Goal: Contribute content: Add original content to the website for others to see

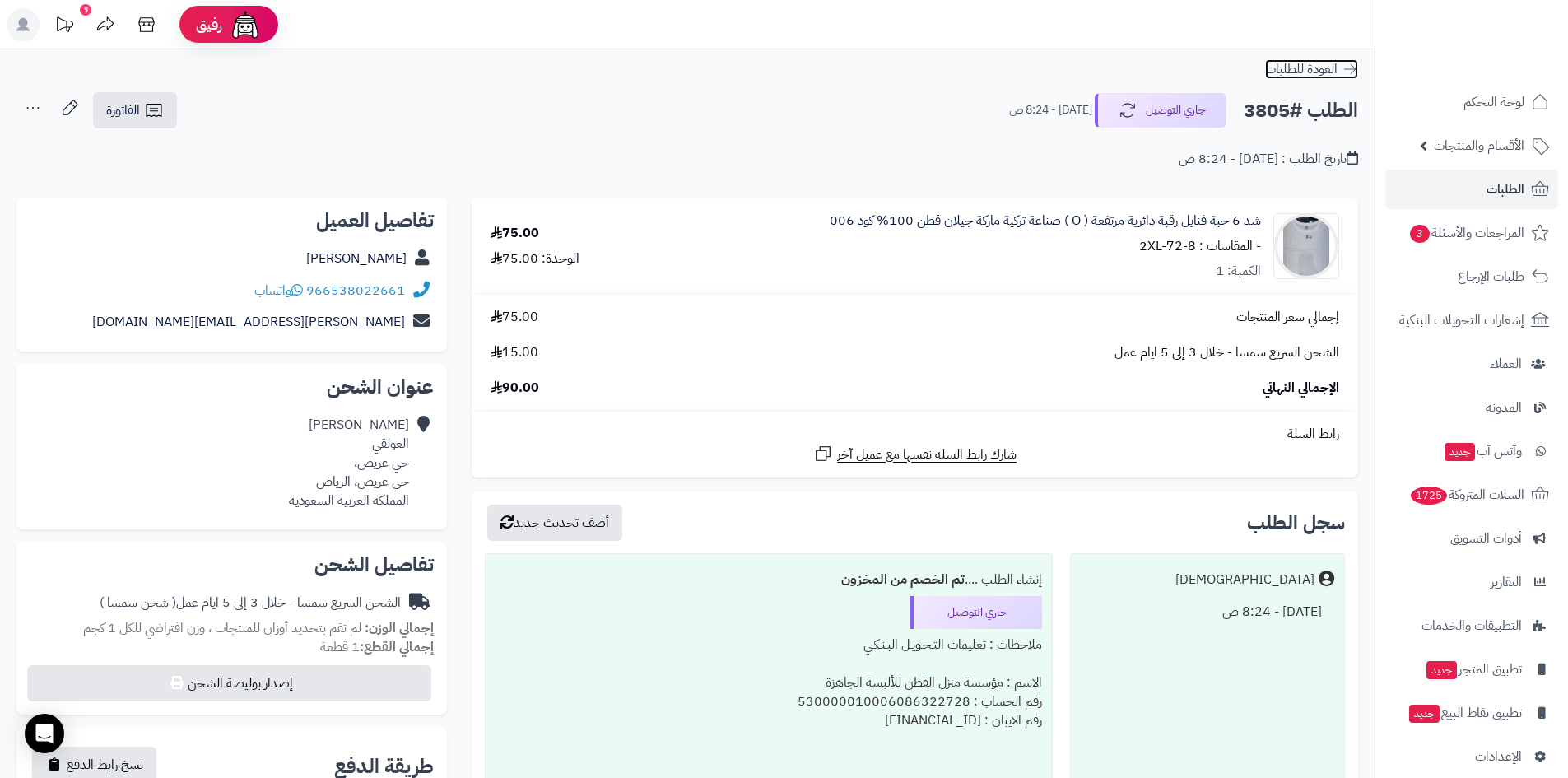
click at [1299, 71] on span "العودة للطلبات" at bounding box center [1301, 69] width 72 height 20
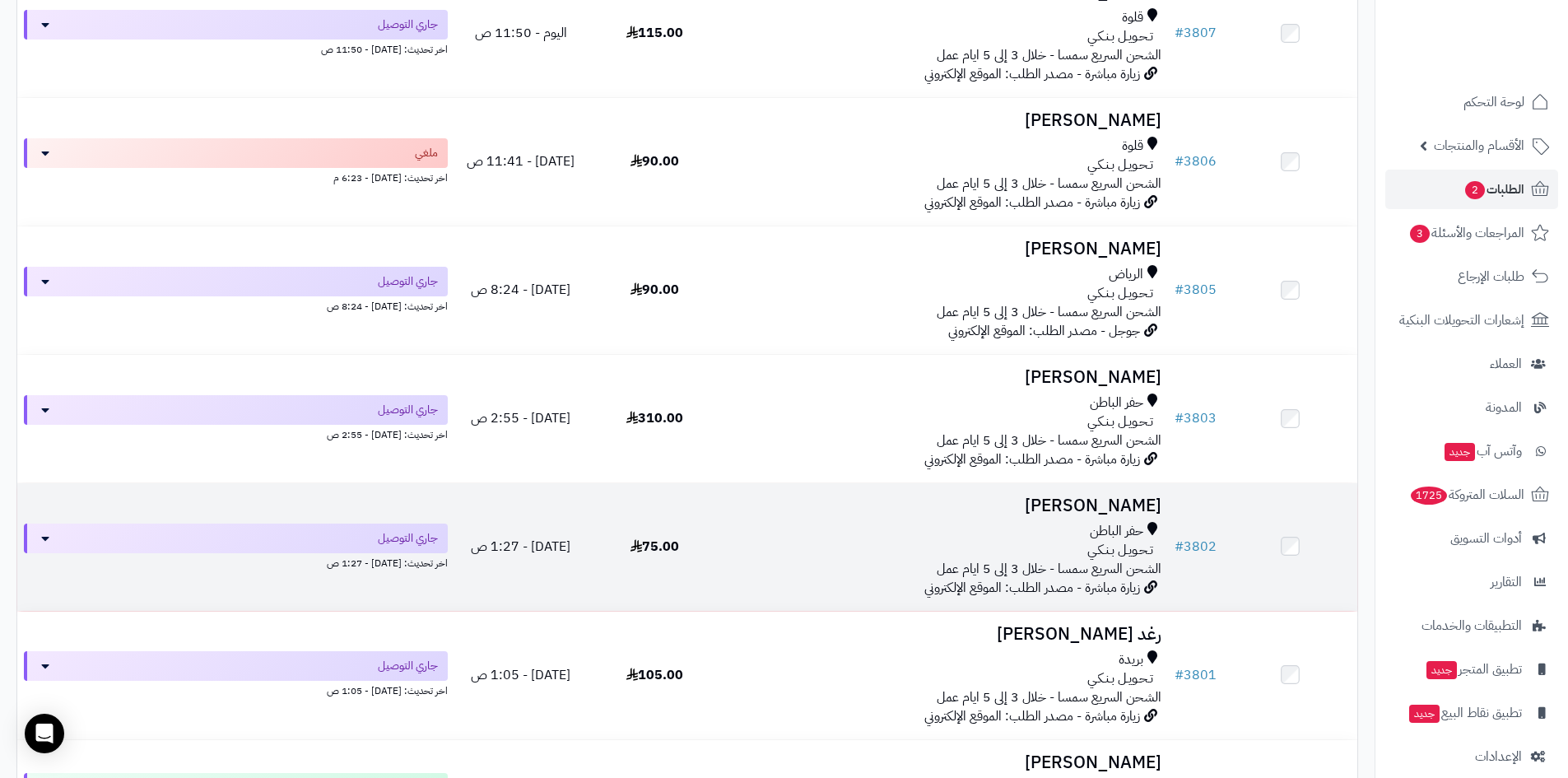
scroll to position [988, 0]
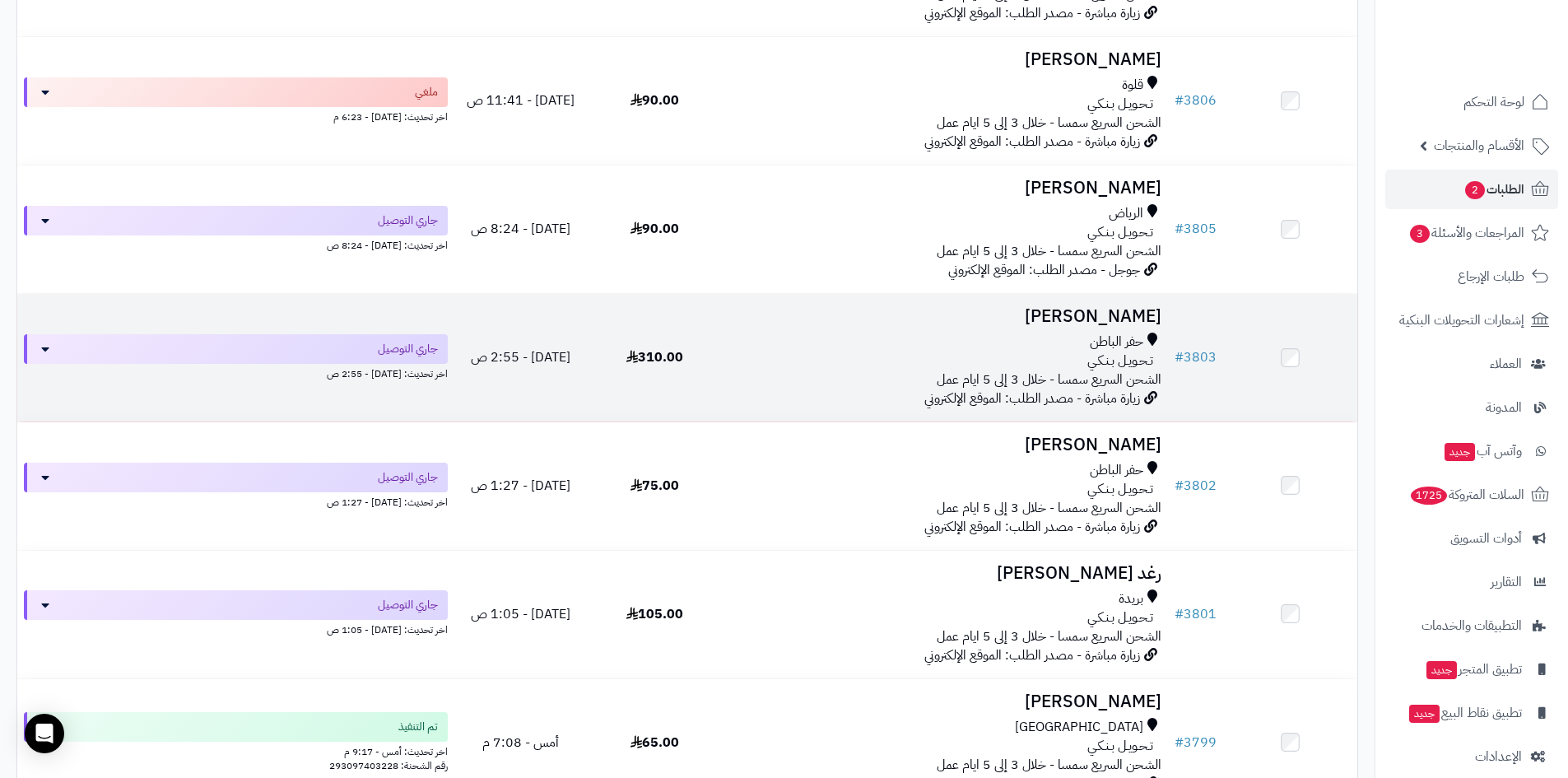
click at [1103, 309] on h3 "[PERSON_NAME]" at bounding box center [944, 317] width 433 height 19
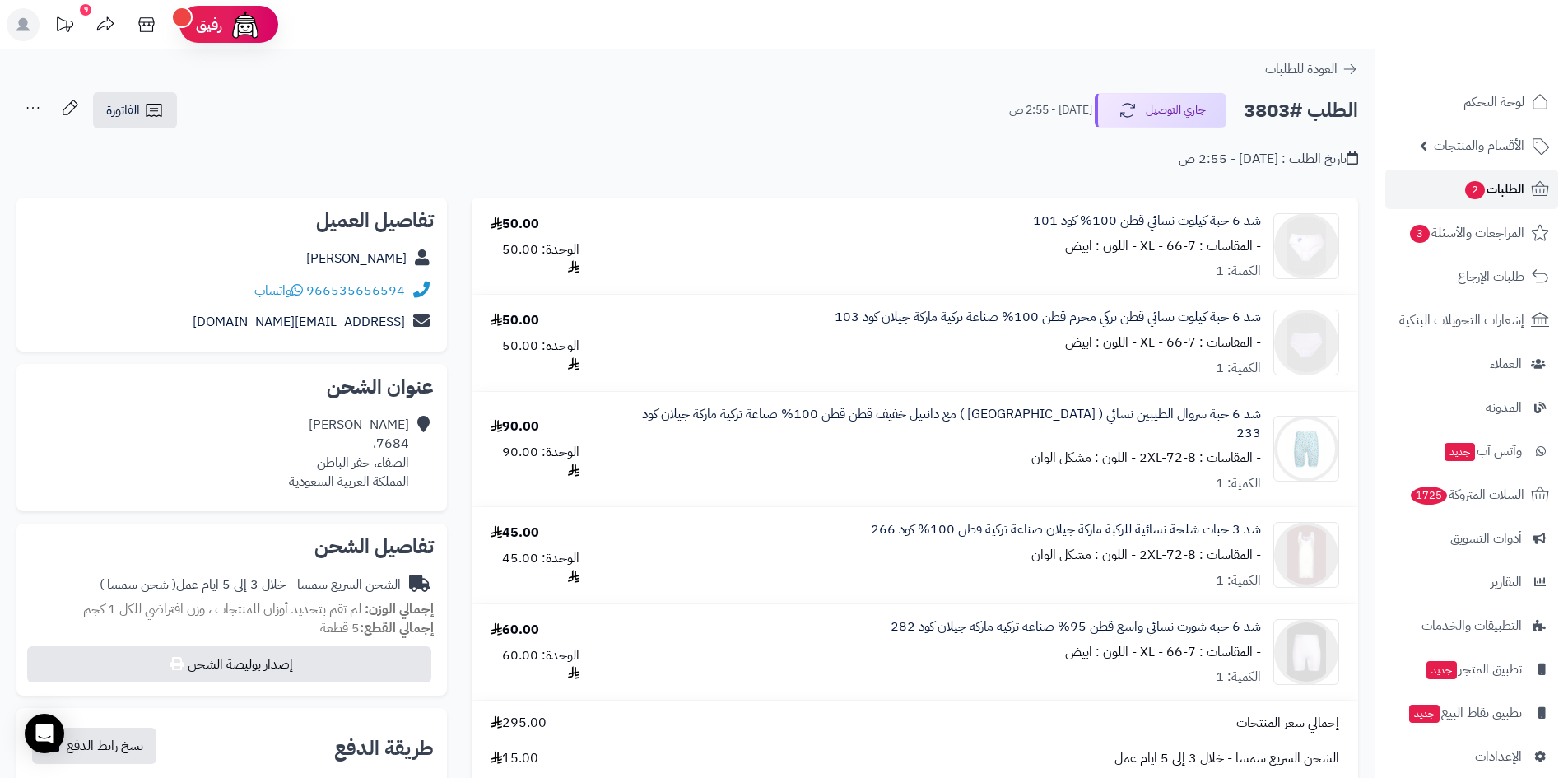
click at [1477, 189] on span "2" at bounding box center [1475, 190] width 20 height 18
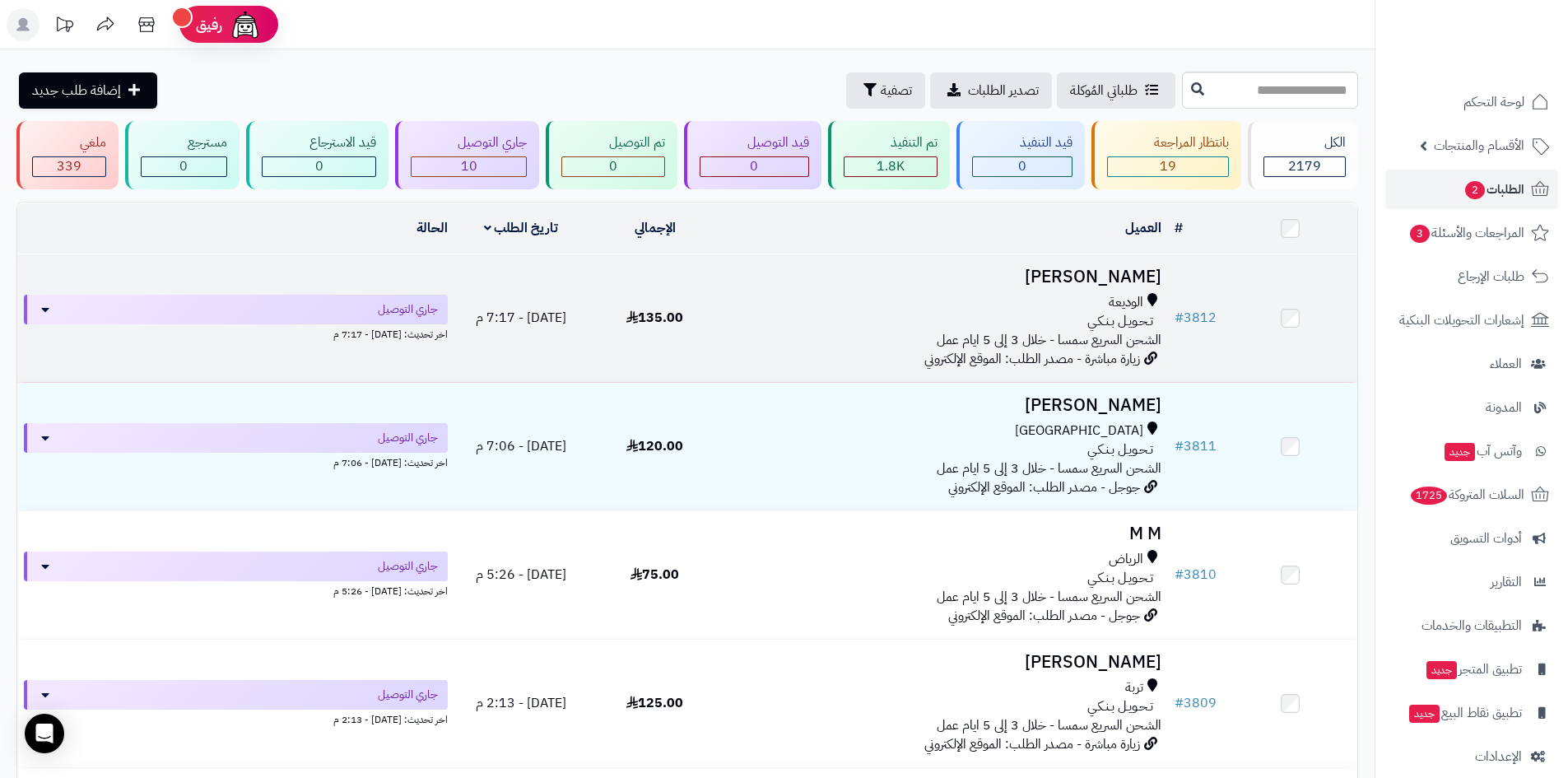
click at [1138, 267] on h3 "الجازي الكربي" at bounding box center [944, 277] width 433 height 19
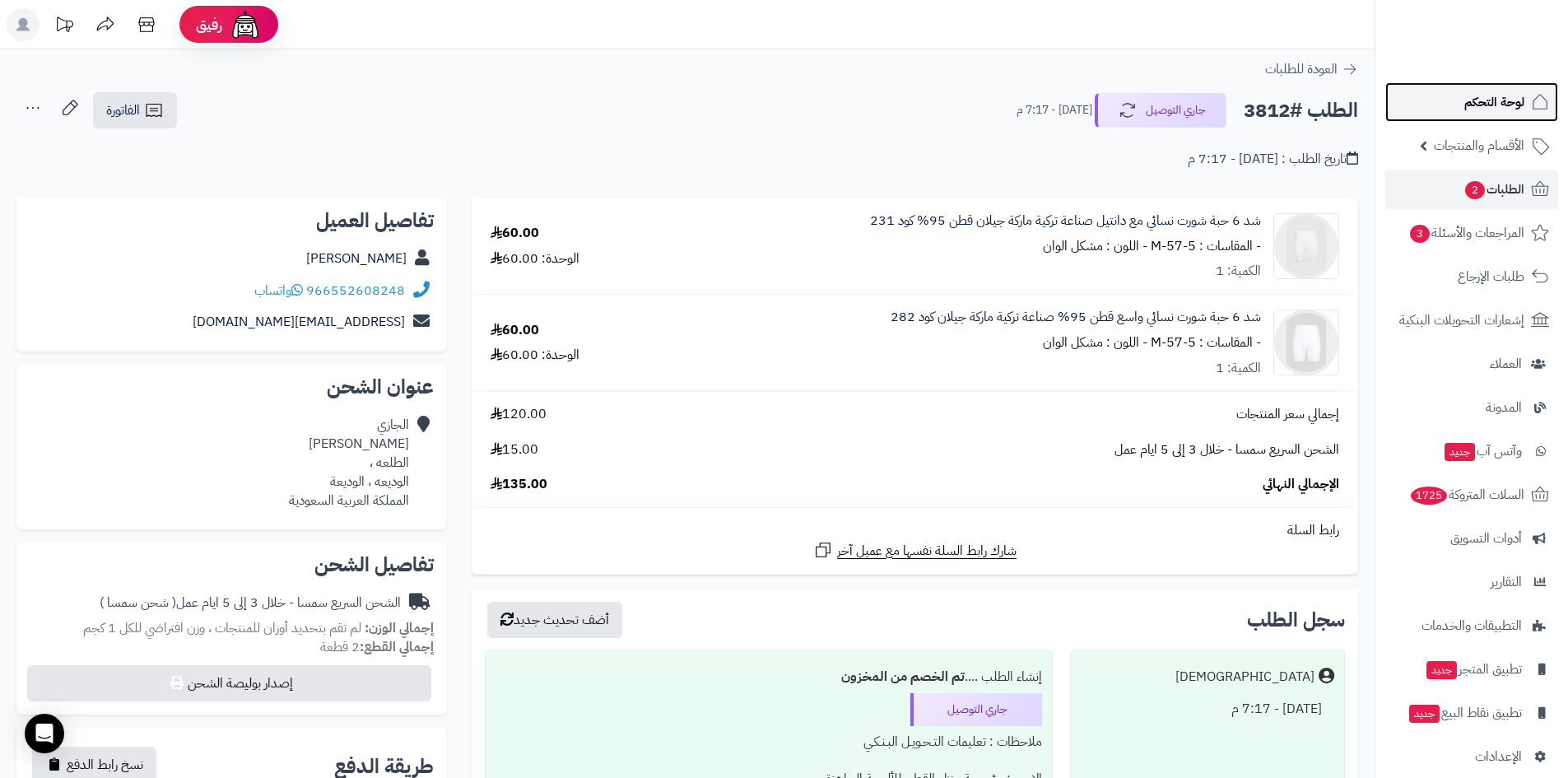
click at [1492, 97] on span "لوحة التحكم" at bounding box center [1494, 102] width 60 height 23
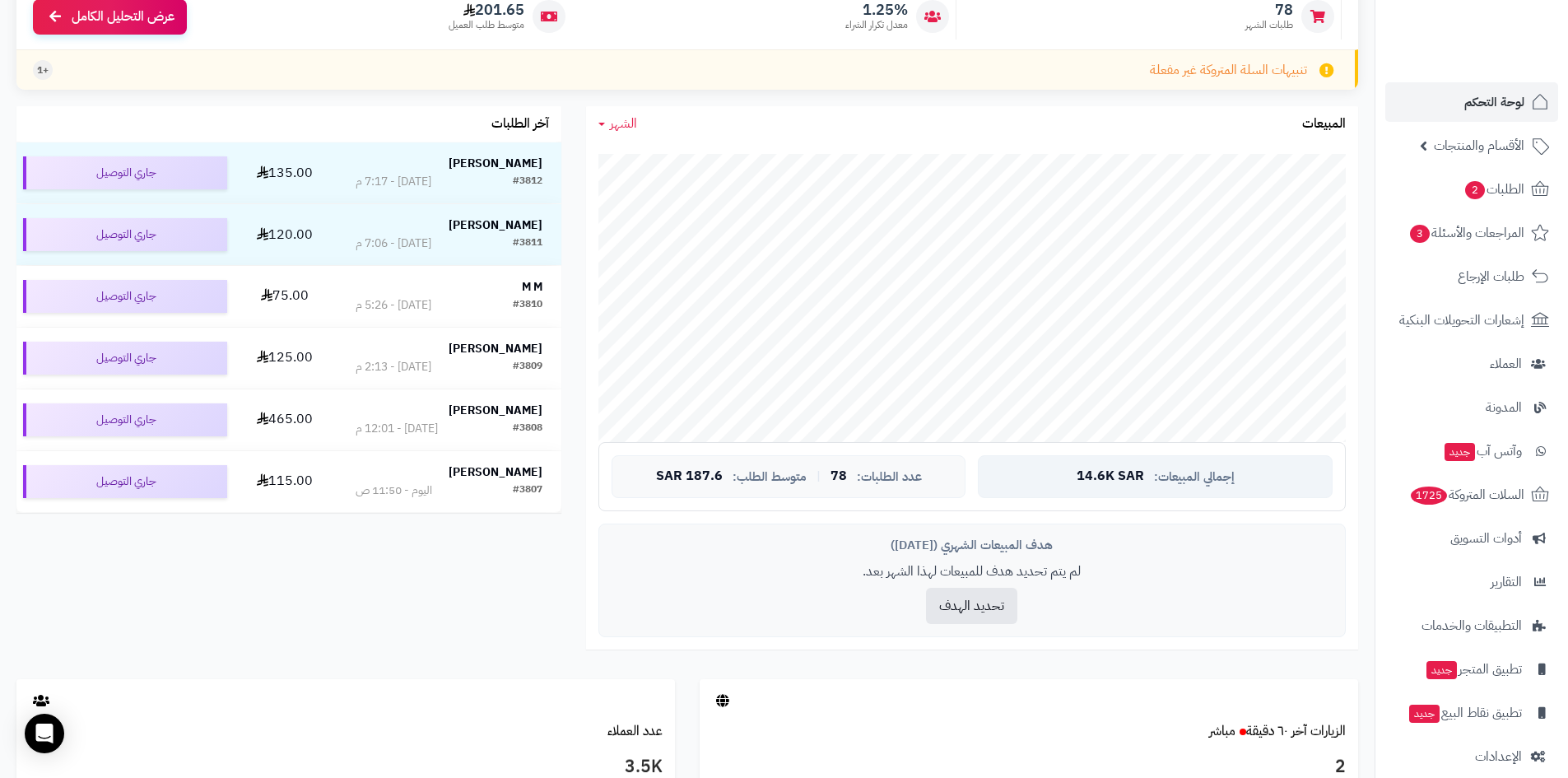
scroll to position [193, 0]
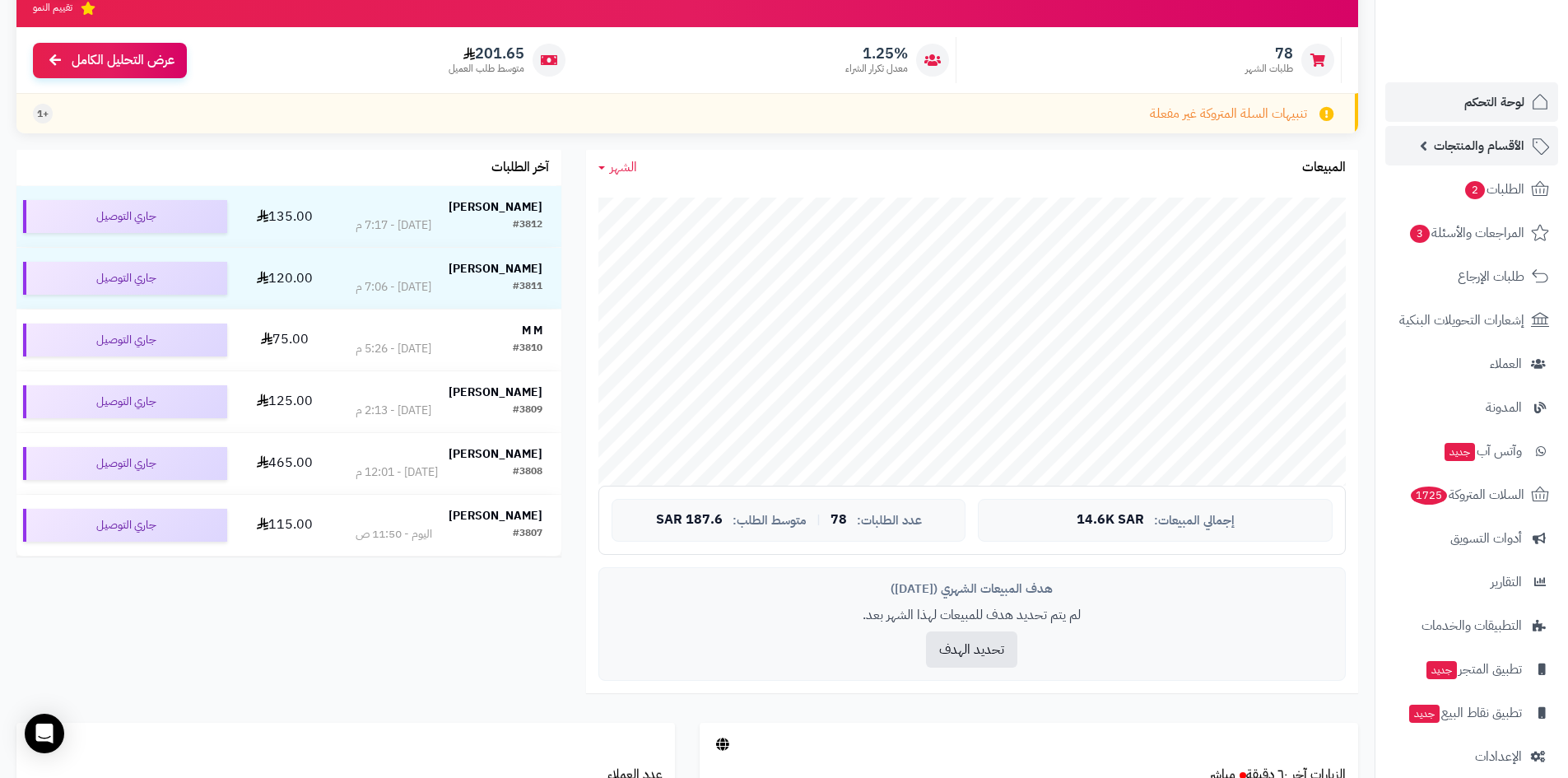
click at [1434, 142] on link "الأقسام والمنتجات" at bounding box center [1472, 145] width 172 height 39
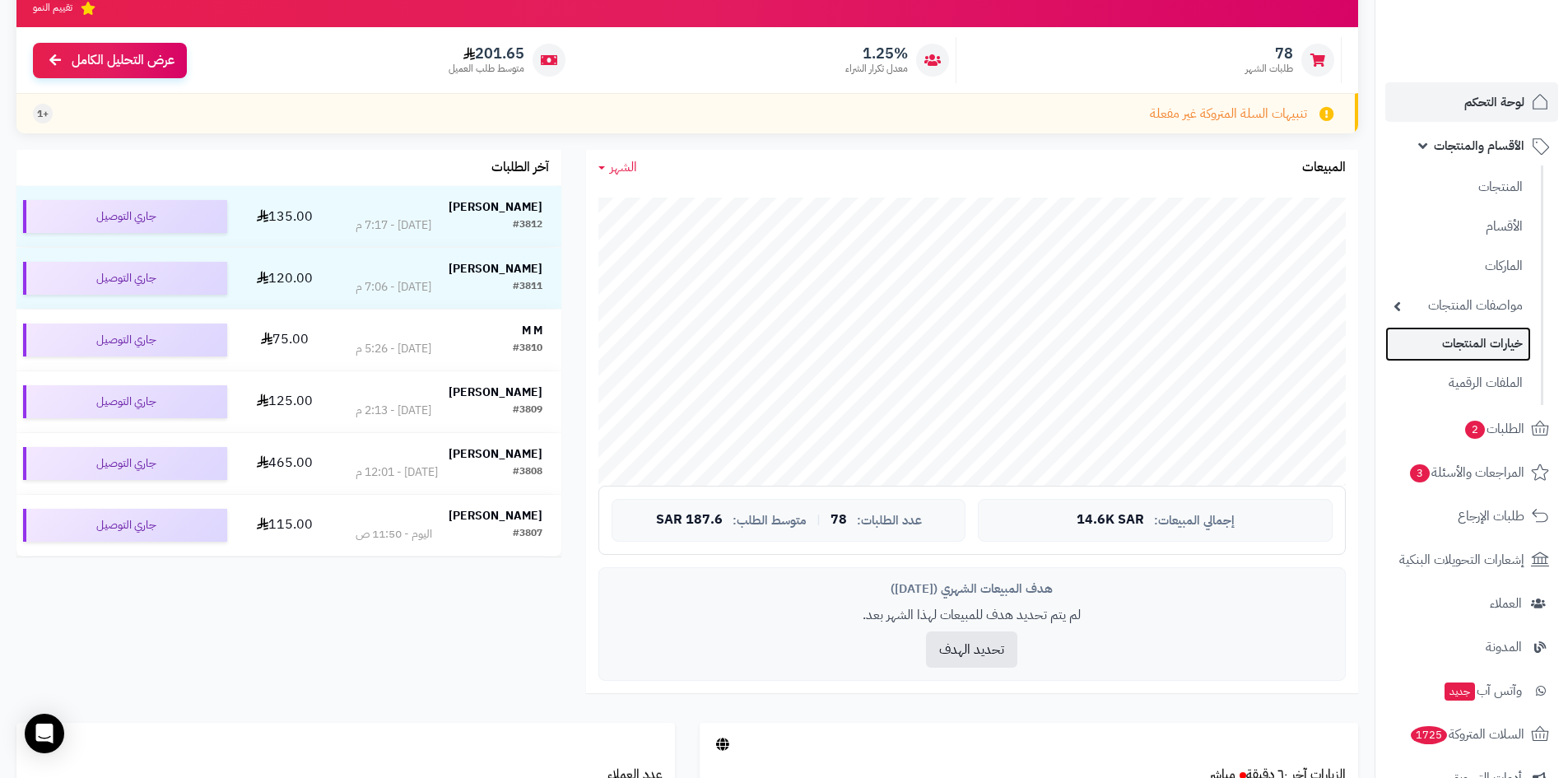
click at [1487, 342] on link "خيارات المنتجات" at bounding box center [1458, 343] width 145 height 34
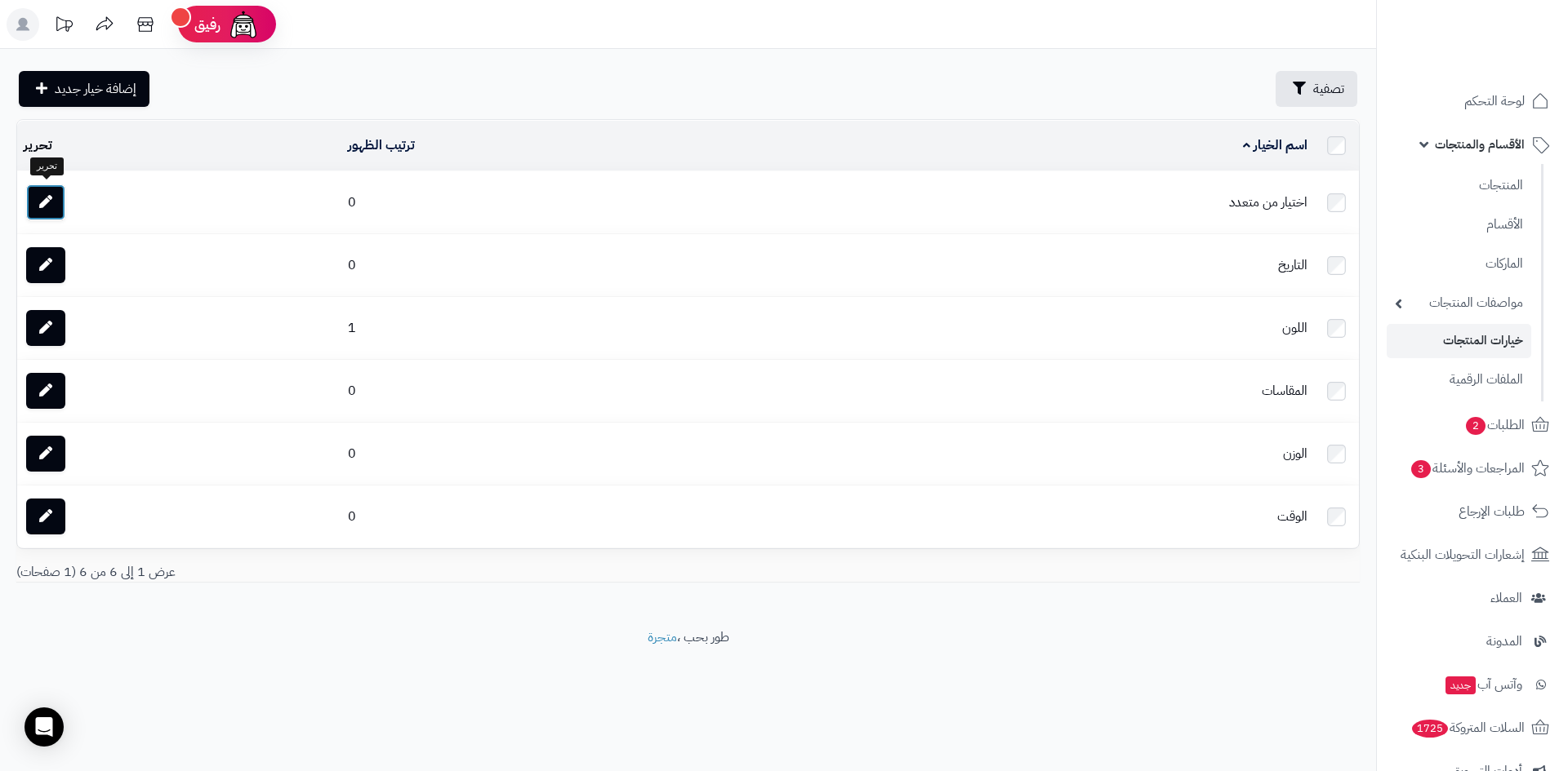
click at [48, 201] on icon at bounding box center [45, 201] width 13 height 13
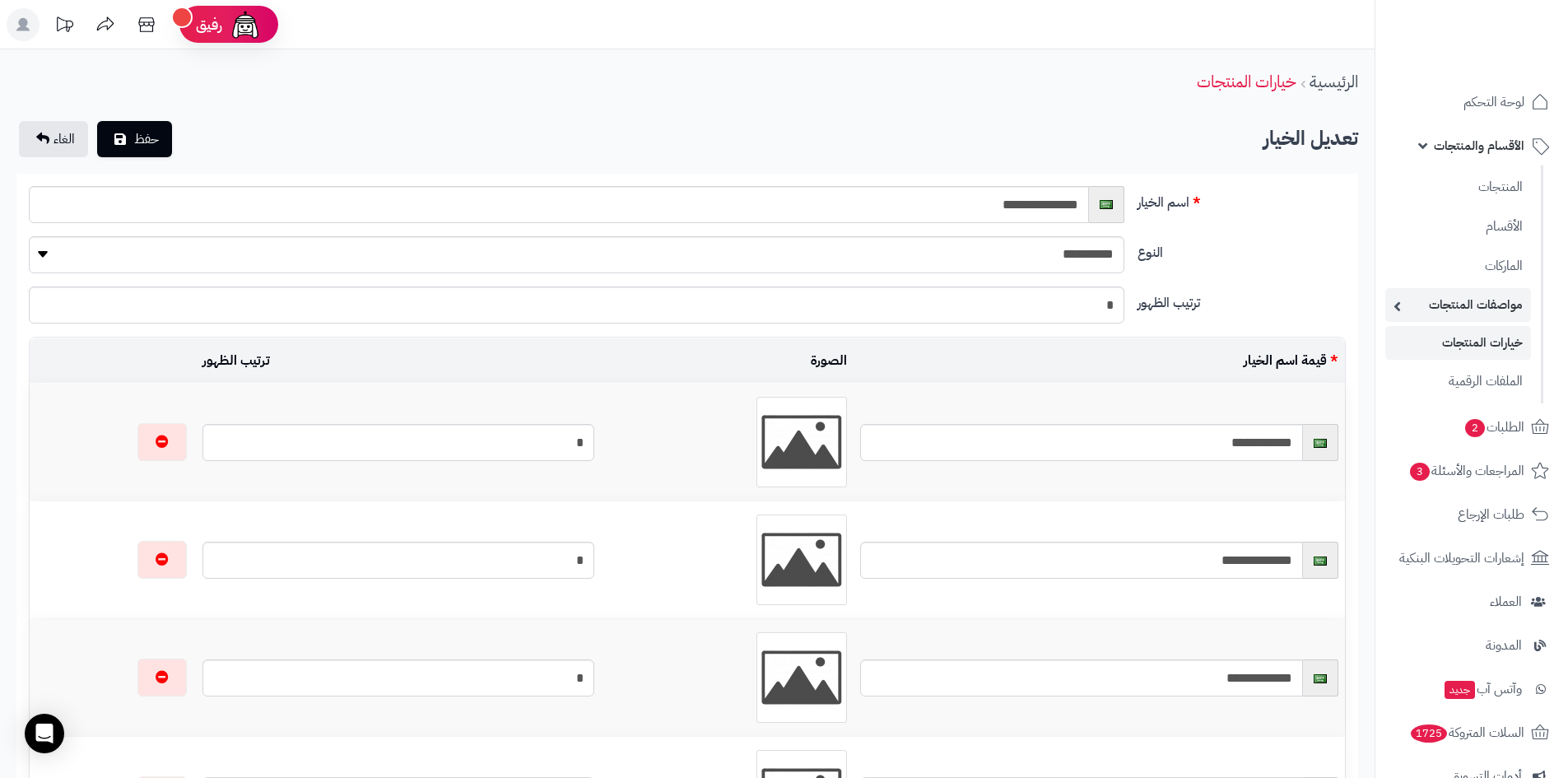
click at [1465, 307] on link "مواصفات المنتجات" at bounding box center [1458, 305] width 145 height 34
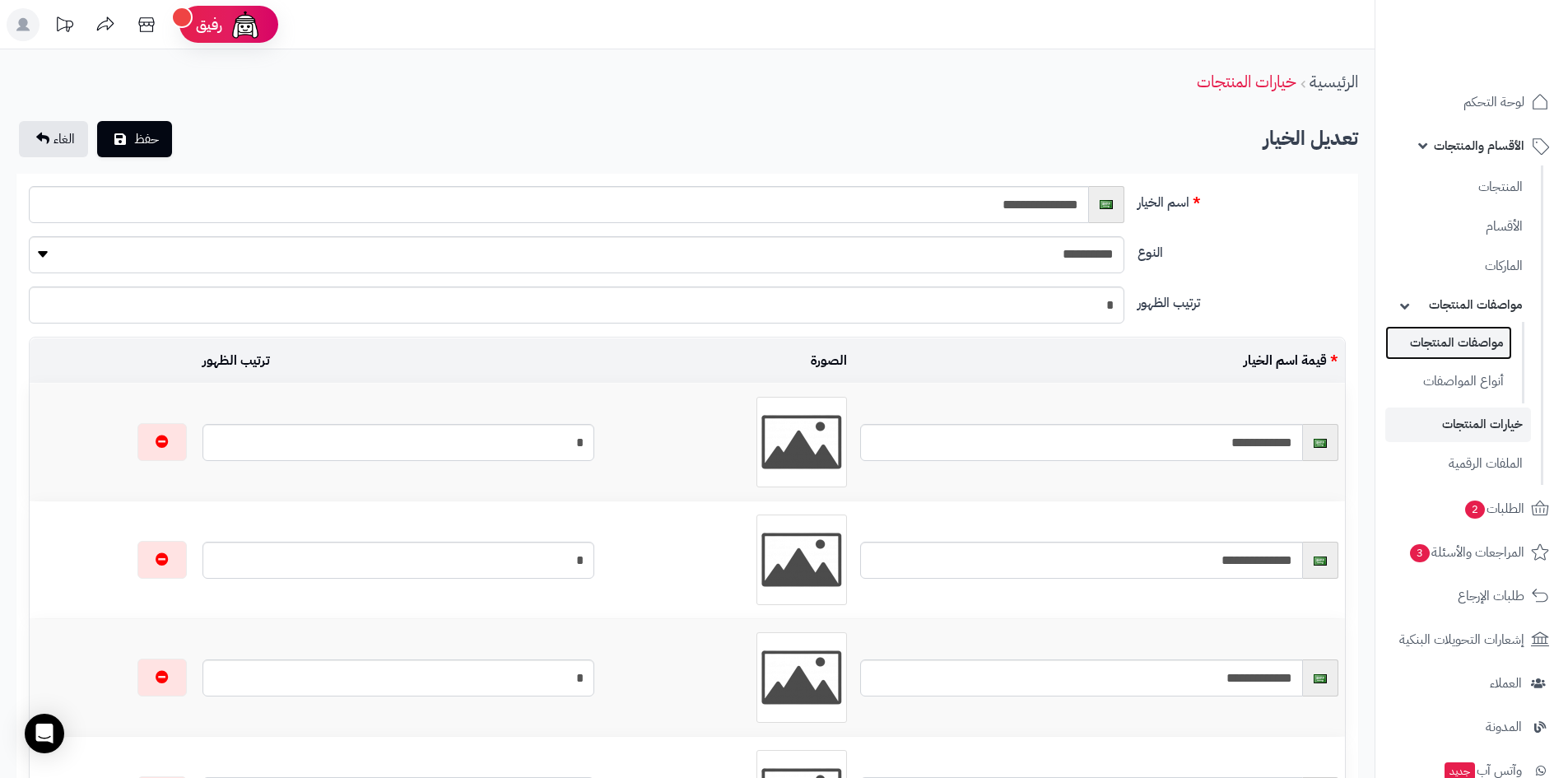
click at [1463, 342] on link "مواصفات المنتجات" at bounding box center [1450, 342] width 127 height 34
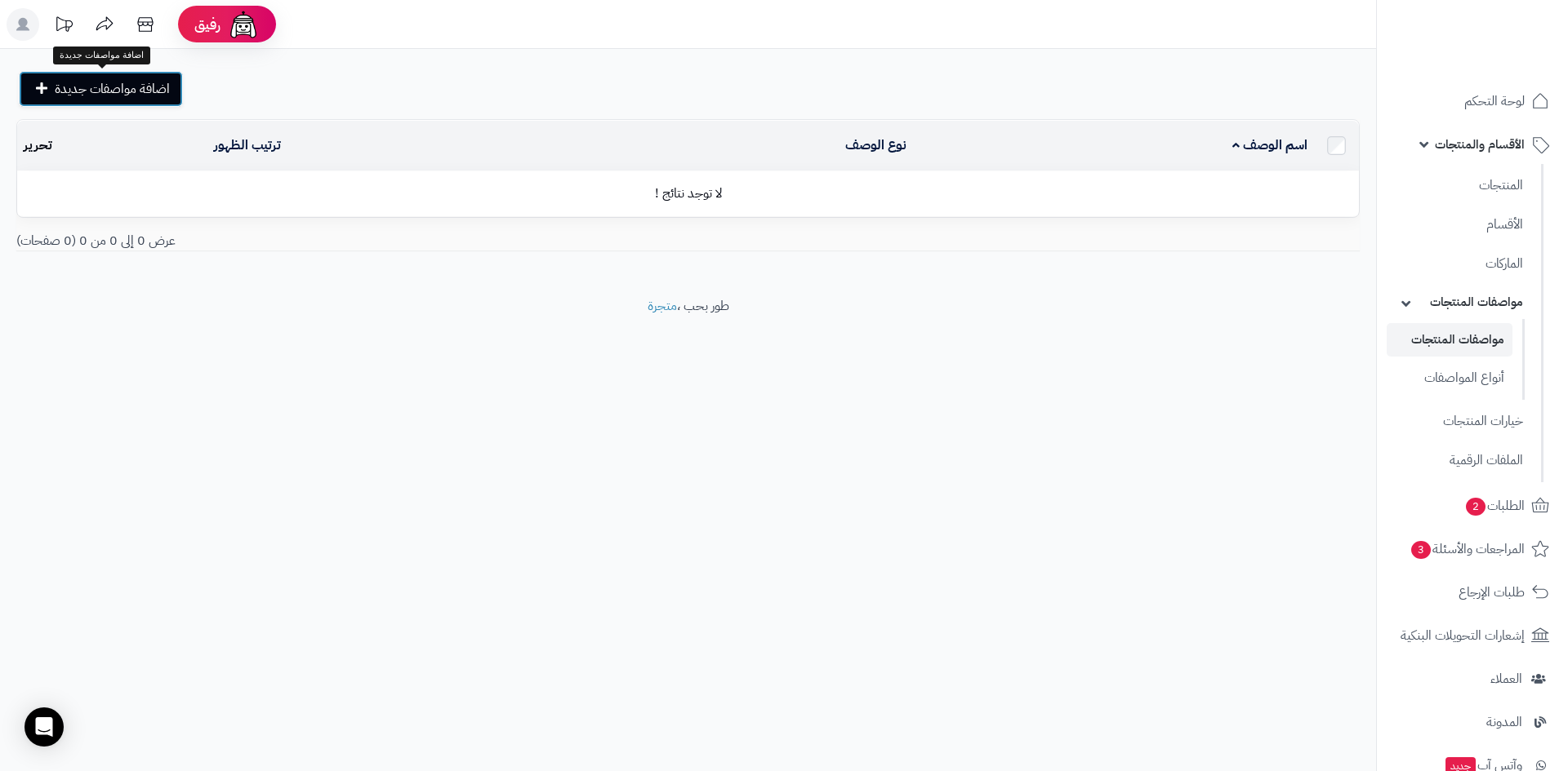
click at [130, 95] on span "اضافة مواصفات جديدة" at bounding box center [111, 89] width 115 height 20
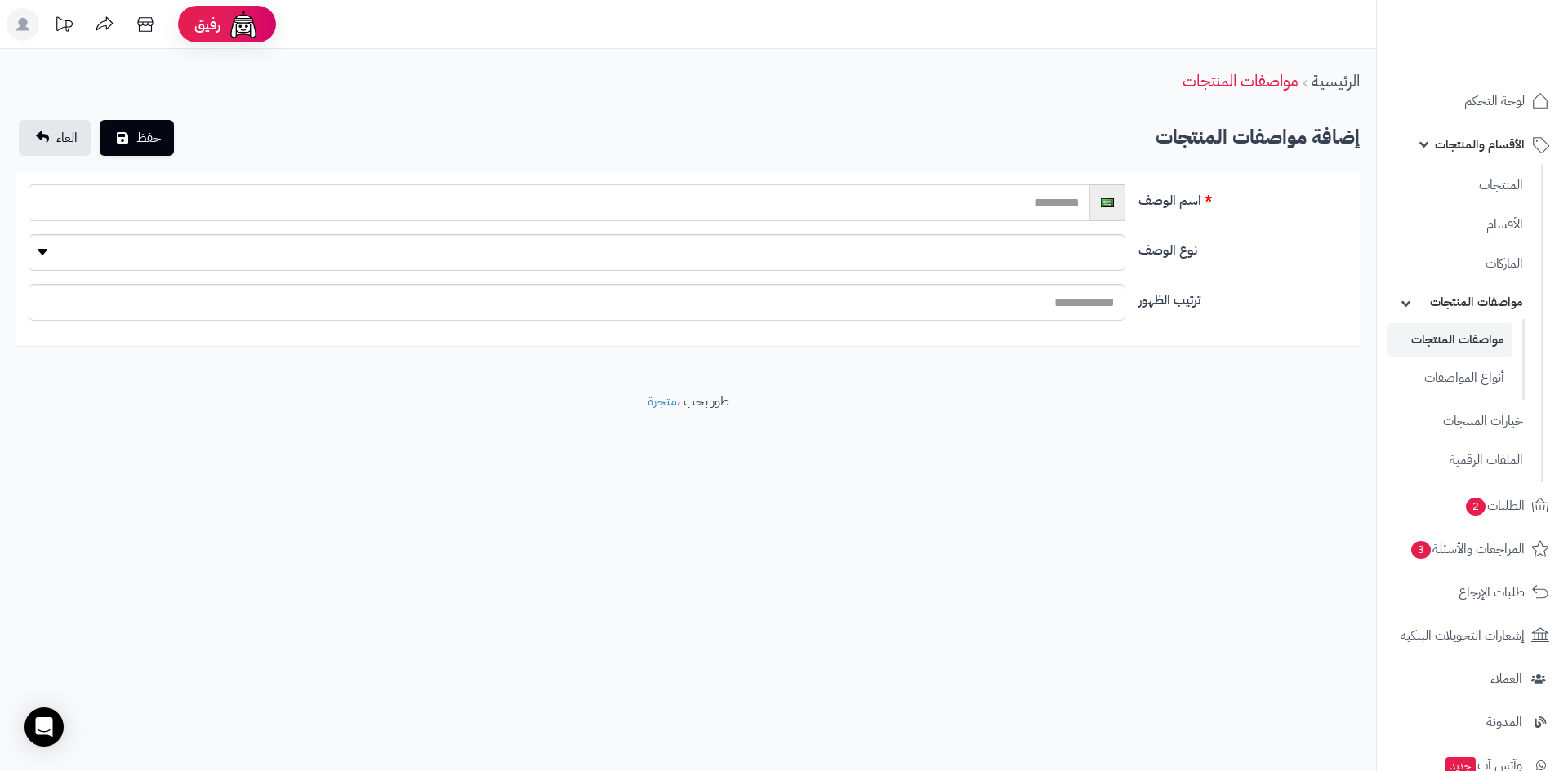
click at [1040, 203] on input "text" at bounding box center [559, 203] width 1062 height 37
type input "*"
type input "**********"
click at [1049, 305] on input "ترتيب الظهور" at bounding box center [576, 302] width 1096 height 37
type input "*"
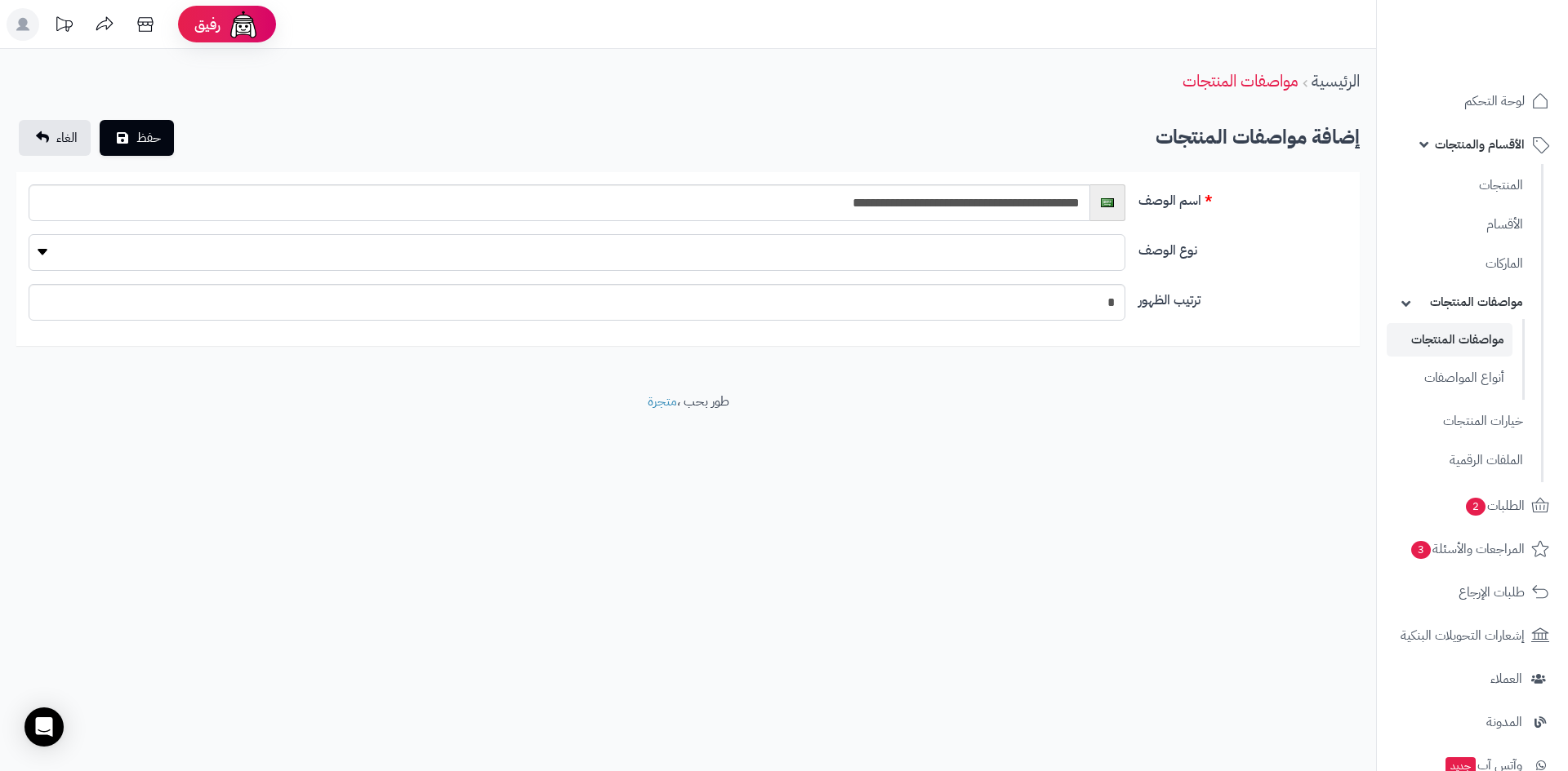
click at [41, 254] on select "نوع الوصف" at bounding box center [576, 252] width 1096 height 37
click at [45, 252] on select "نوع الوصف" at bounding box center [576, 252] width 1096 height 37
click at [44, 255] on select "نوع الوصف" at bounding box center [576, 252] width 1096 height 37
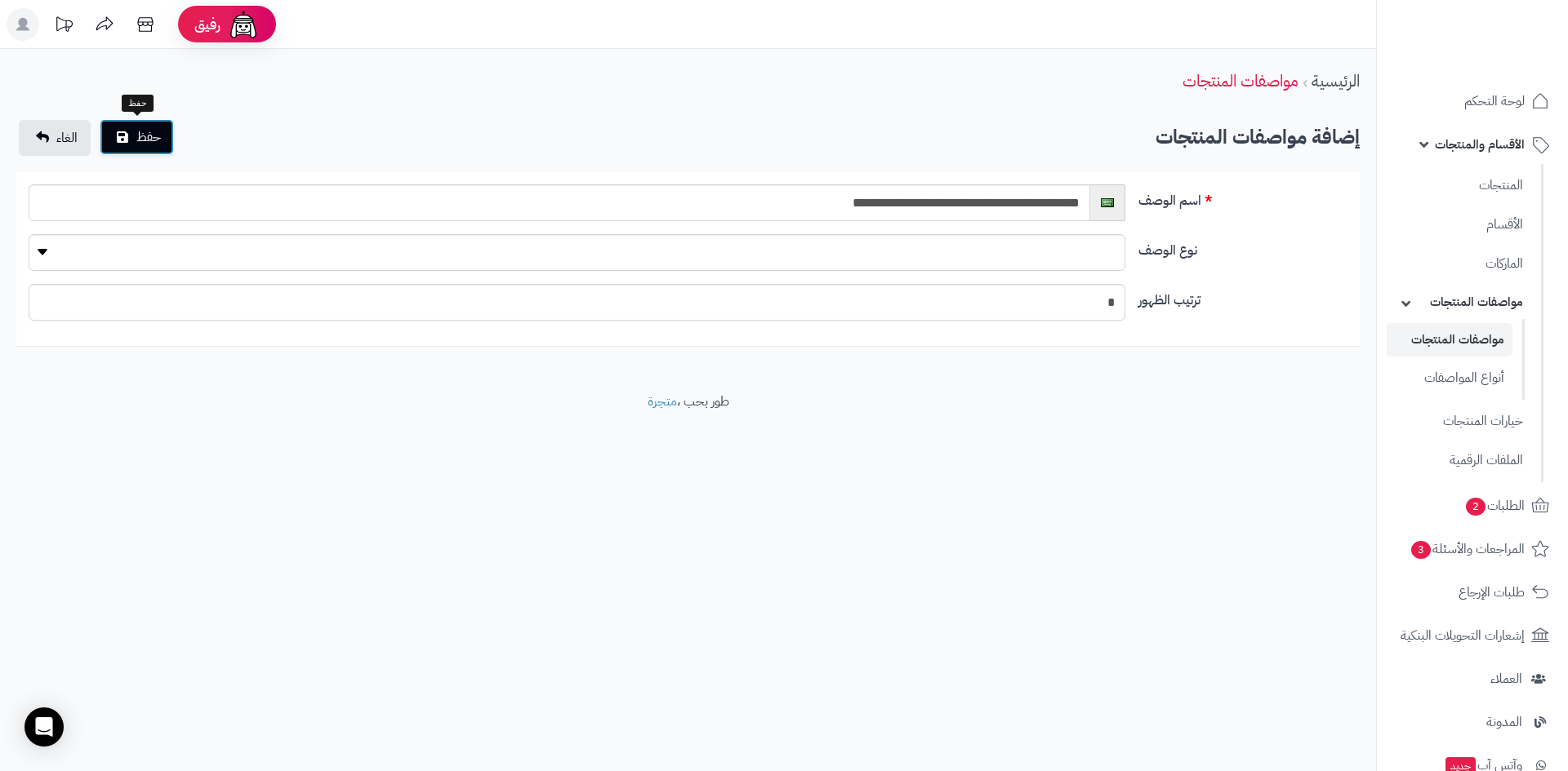
click at [158, 139] on span "حفظ" at bounding box center [149, 136] width 24 height 20
click at [1022, 254] on select "نوع الوصف" at bounding box center [576, 252] width 1096 height 37
click at [1227, 602] on div "رفيق ! الطلبات معالجة مكتمل إرجاع المنتجات العملاء المتواجدون الان 3458 عملاء م…" at bounding box center [784, 385] width 1568 height 771
